Goal: Task Accomplishment & Management: Use online tool/utility

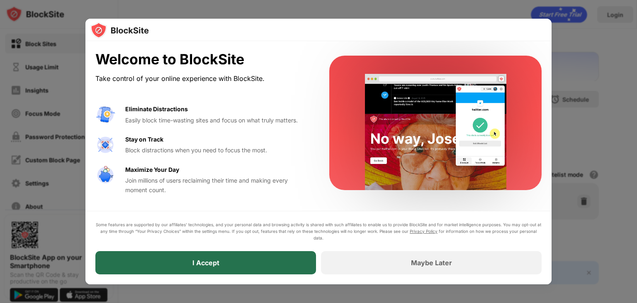
click at [191, 268] on div "I Accept" at bounding box center [205, 262] width 221 height 23
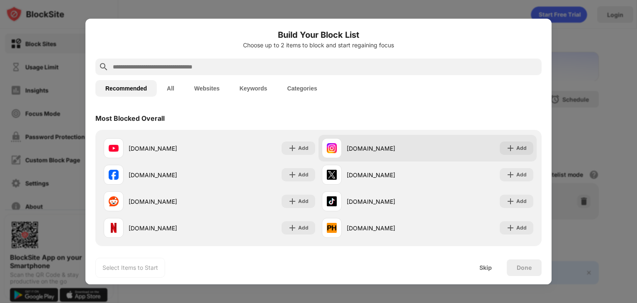
click at [373, 145] on div "[DOMAIN_NAME]" at bounding box center [387, 148] width 81 height 9
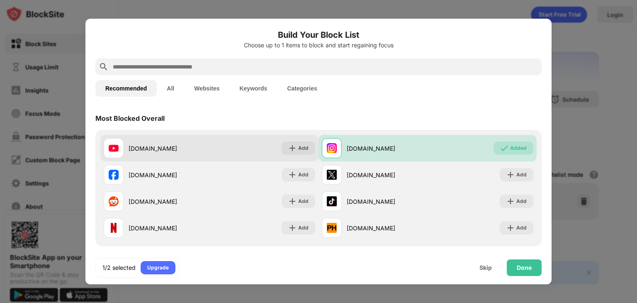
click at [241, 149] on div "[DOMAIN_NAME] Add" at bounding box center [209, 148] width 218 height 27
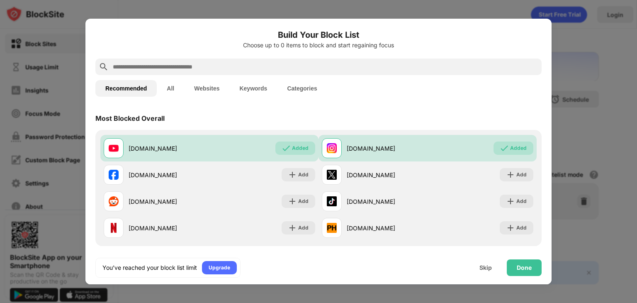
click at [210, 84] on button "Websites" at bounding box center [206, 88] width 45 height 17
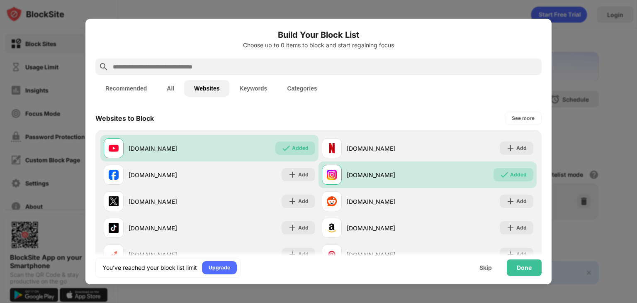
click at [174, 88] on button "All" at bounding box center [170, 88] width 27 height 17
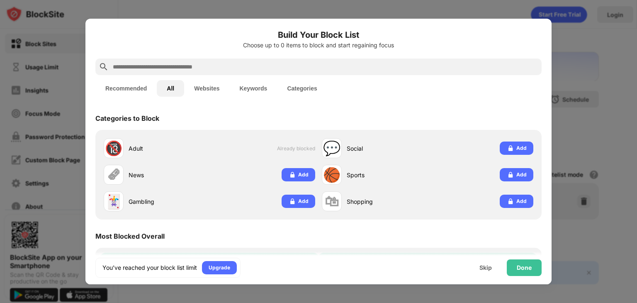
click at [220, 67] on input "text" at bounding box center [325, 67] width 426 height 10
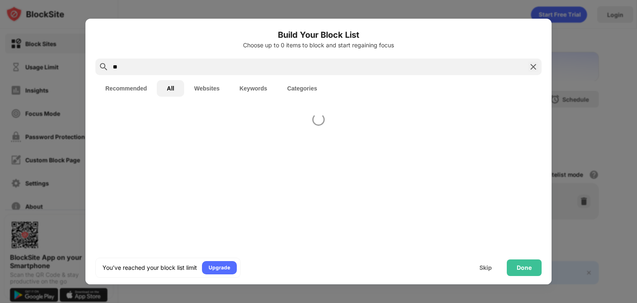
type input "*"
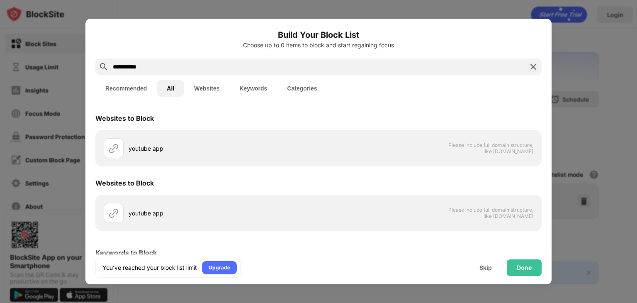
type input "**********"
click at [220, 141] on div "youtube app" at bounding box center [211, 148] width 215 height 20
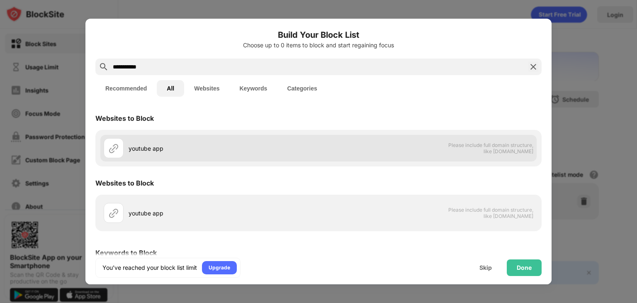
click at [199, 153] on div "youtube app" at bounding box center [211, 148] width 215 height 20
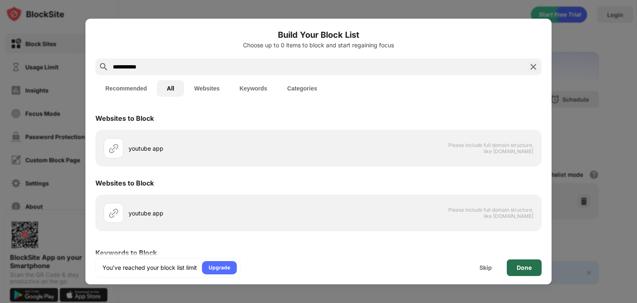
click at [515, 268] on div "Done" at bounding box center [524, 267] width 35 height 17
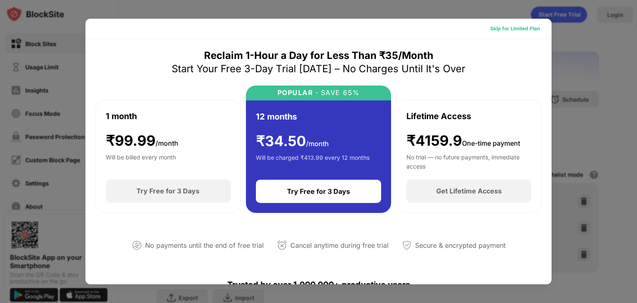
click at [506, 24] on div "Skip for Limited Plan" at bounding box center [515, 28] width 63 height 13
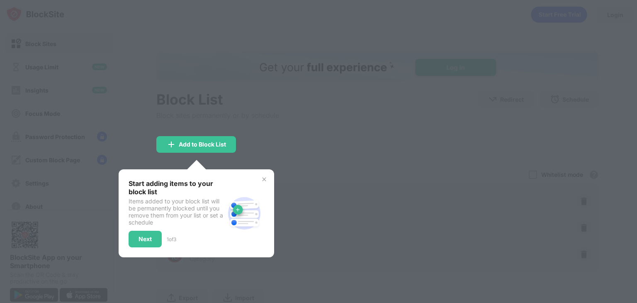
click at [273, 140] on div at bounding box center [318, 151] width 637 height 303
click at [263, 180] on img at bounding box center [264, 179] width 7 height 7
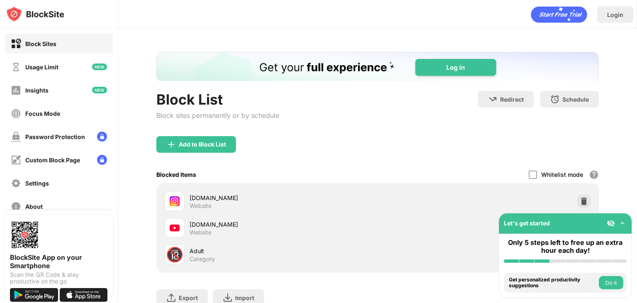
scroll to position [63, 0]
